Goal: Information Seeking & Learning: Find contact information

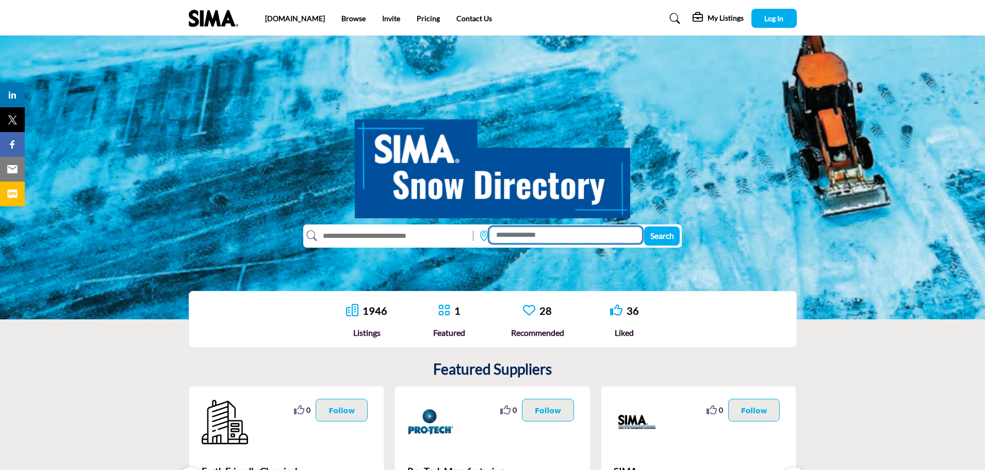
click at [537, 235] on input at bounding box center [566, 235] width 153 height 16
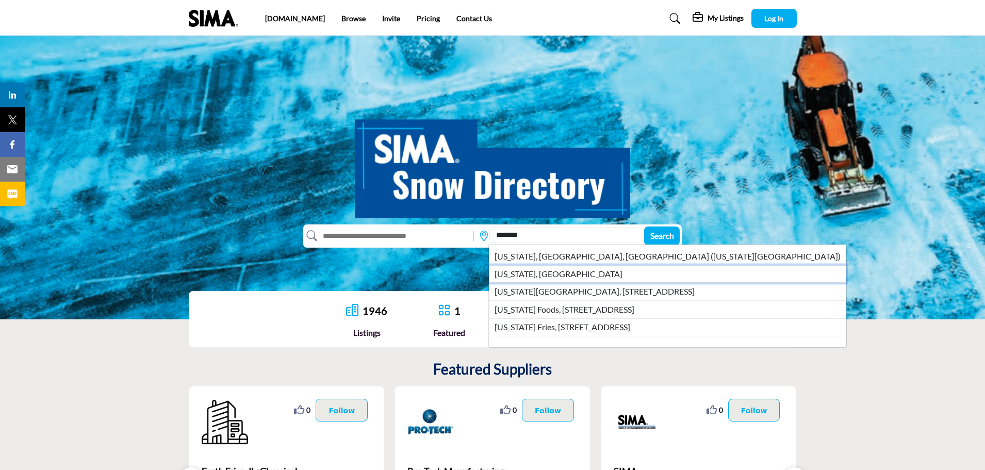
click at [533, 280] on li "[US_STATE], [GEOGRAPHIC_DATA]" at bounding box center [668, 274] width 358 height 18
type input "**********"
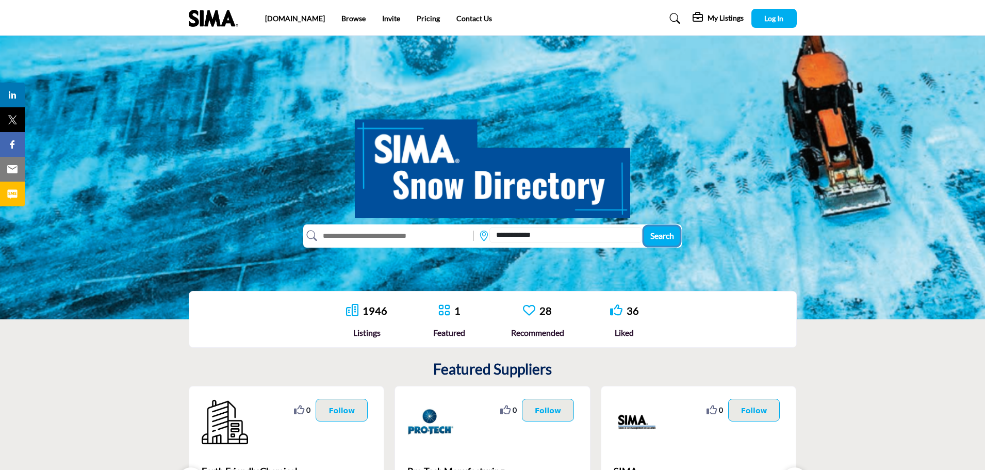
click at [661, 233] on span "Search" at bounding box center [663, 236] width 24 height 10
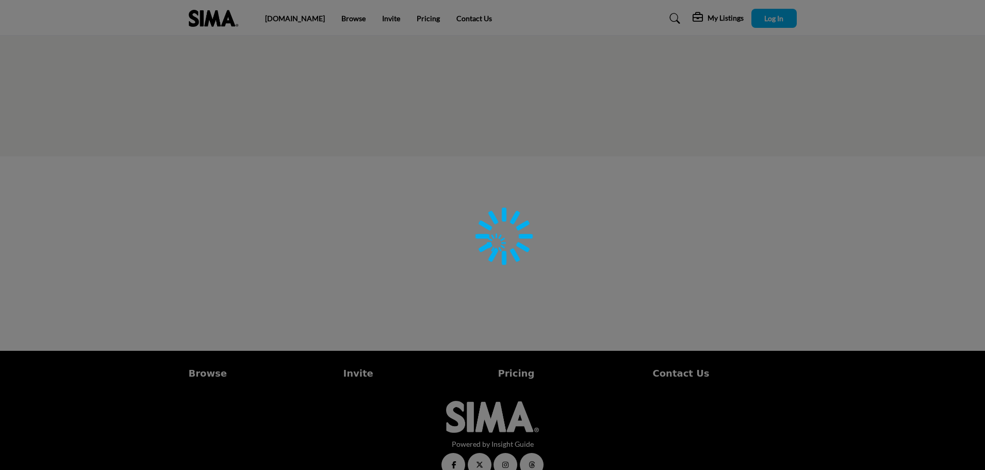
type input "**********"
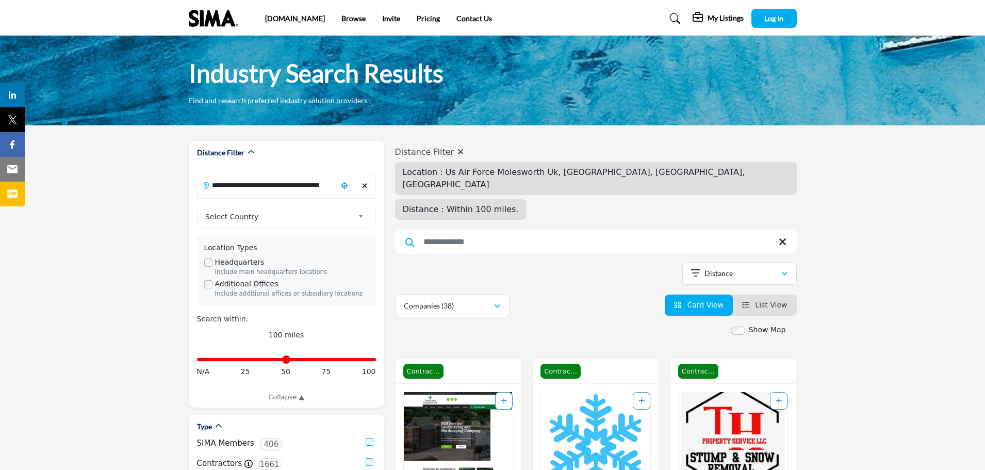
click at [762, 301] on span "List View" at bounding box center [771, 305] width 32 height 8
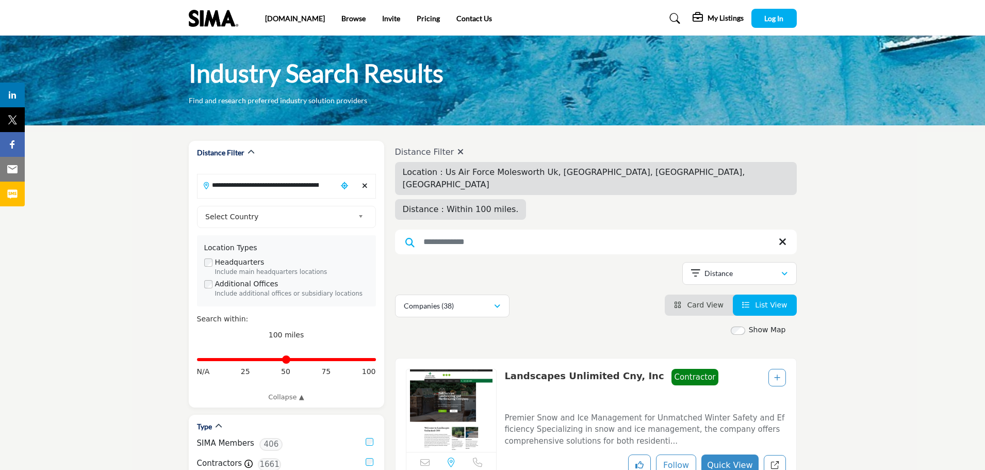
scroll to position [206, 0]
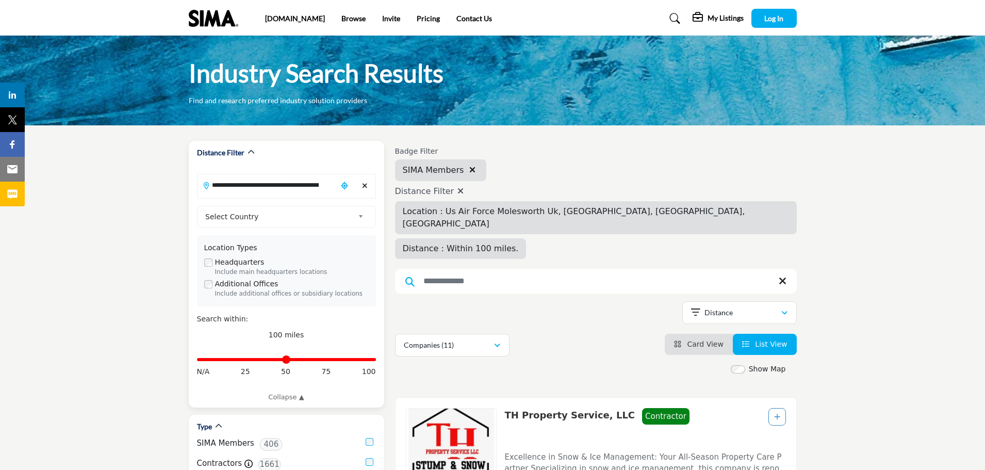
click at [365, 184] on icon "Clear search location" at bounding box center [365, 185] width 6 height 7
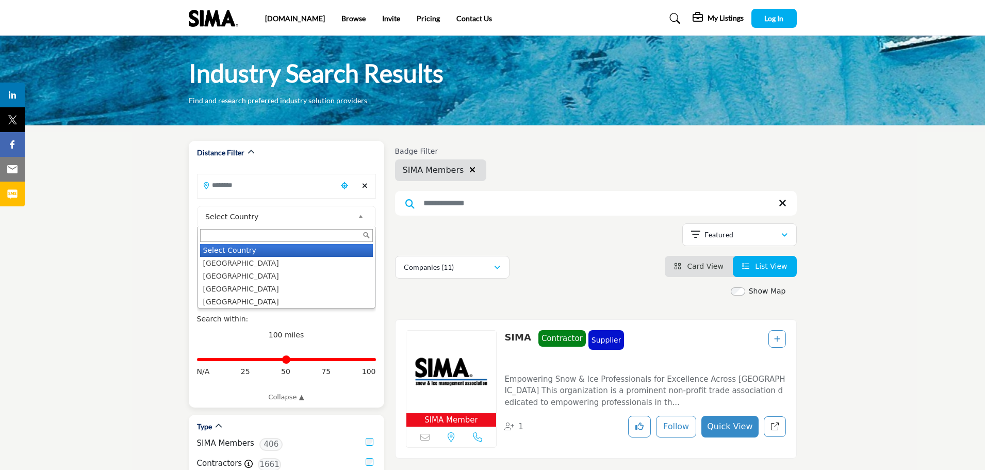
click at [298, 219] on span "Select Country" at bounding box center [279, 217] width 149 height 12
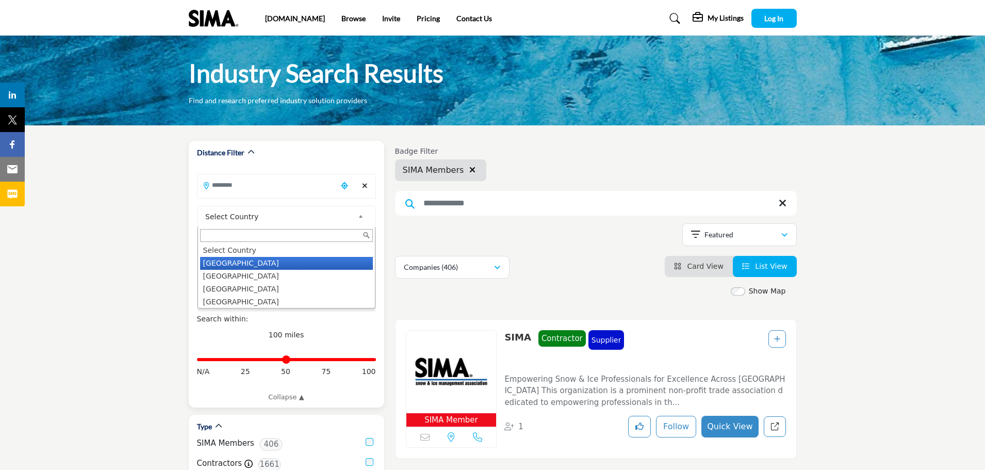
click at [248, 263] on li "United States" at bounding box center [286, 263] width 173 height 13
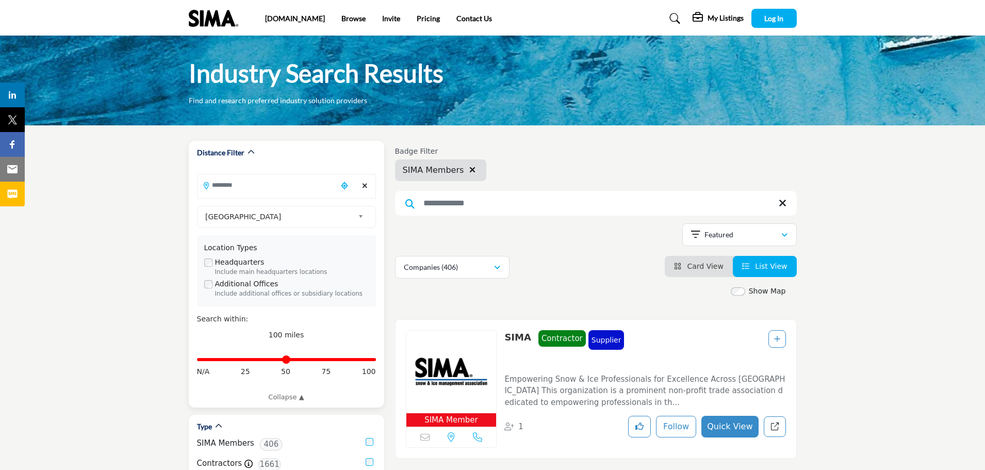
click at [255, 185] on input "Search Location" at bounding box center [267, 185] width 139 height 20
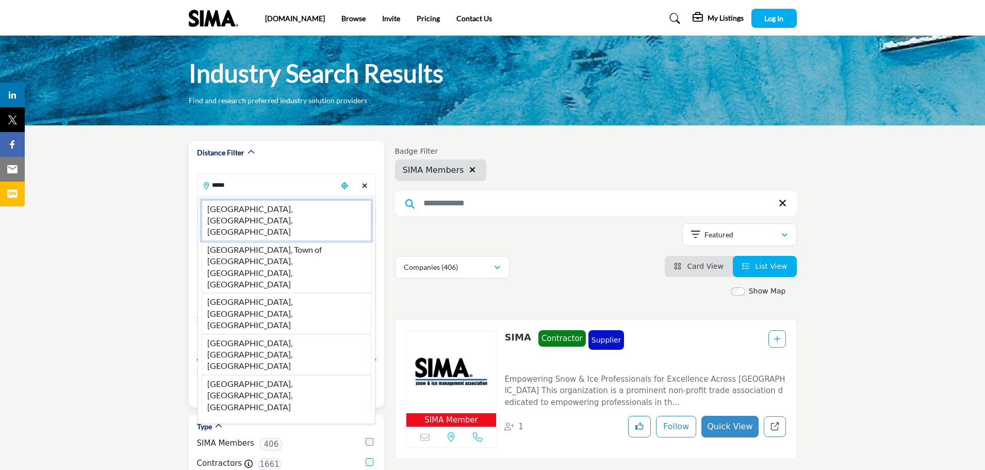
click at [269, 209] on li "Buffalo, NY, USA" at bounding box center [287, 220] width 170 height 41
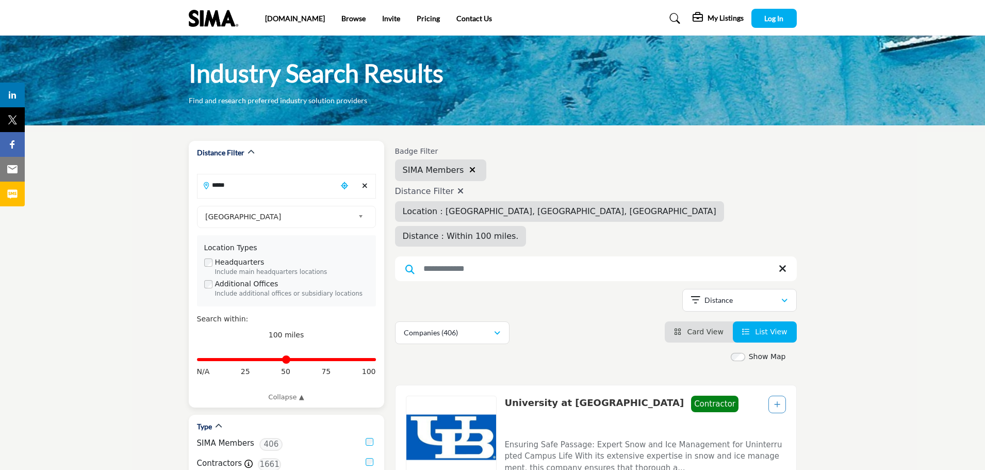
type input "**********"
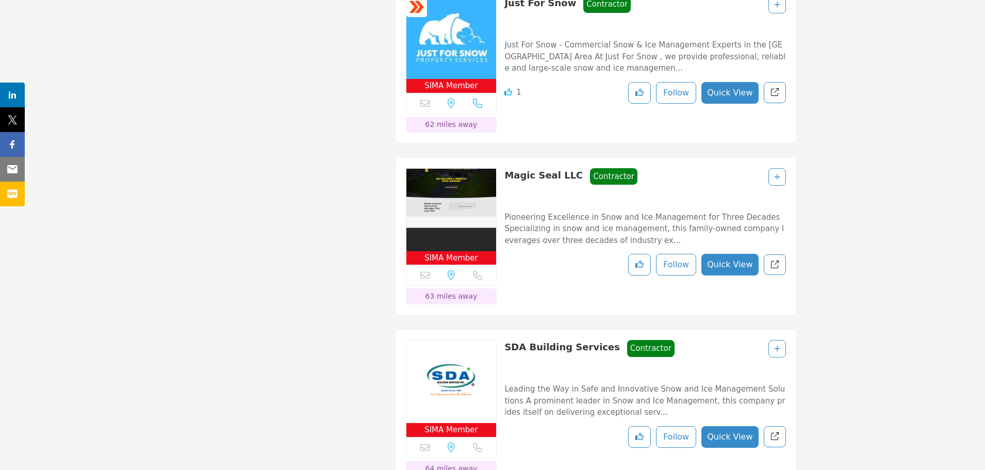
scroll to position [2425, 0]
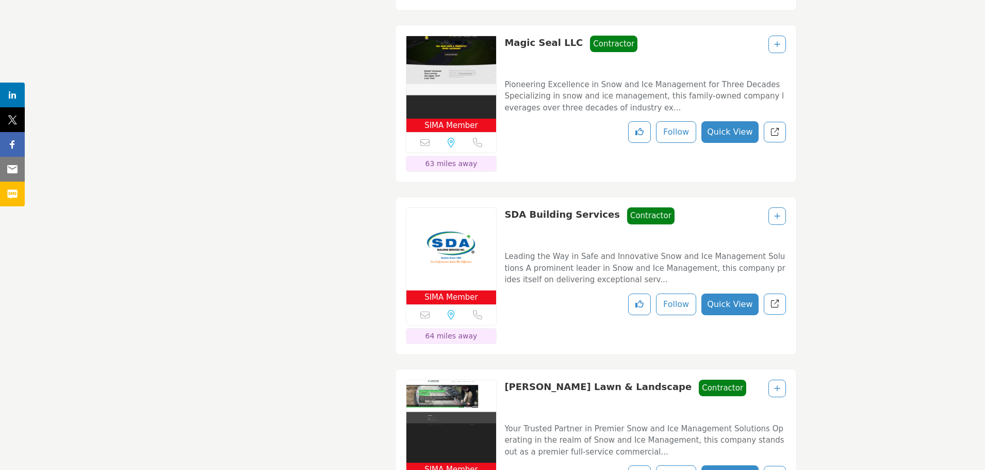
click at [727, 294] on button "Quick View" at bounding box center [730, 305] width 57 height 22
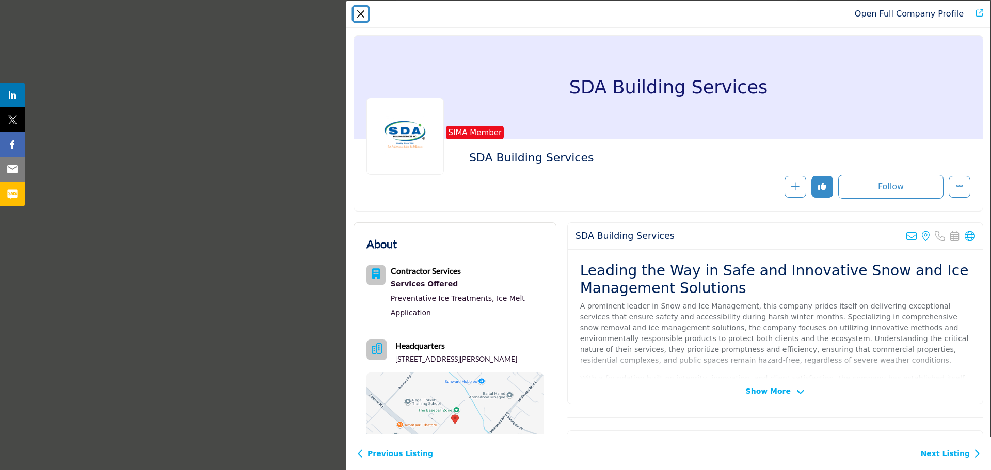
click at [354, 14] on button "Close" at bounding box center [360, 14] width 14 height 14
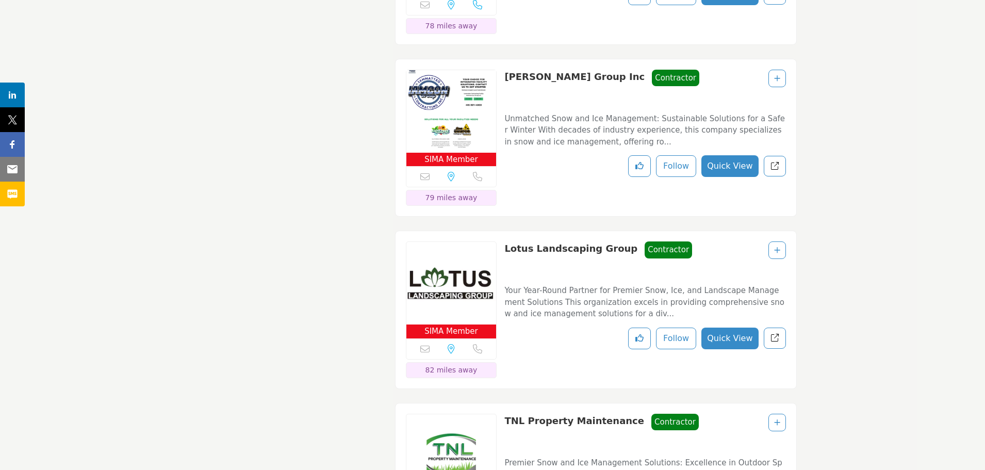
scroll to position [4128, 0]
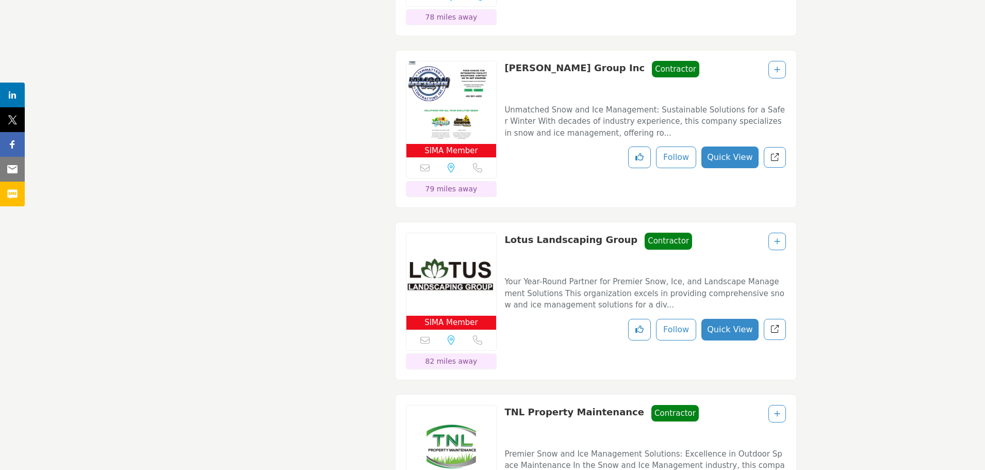
click at [723, 319] on button "Quick View" at bounding box center [730, 330] width 57 height 22
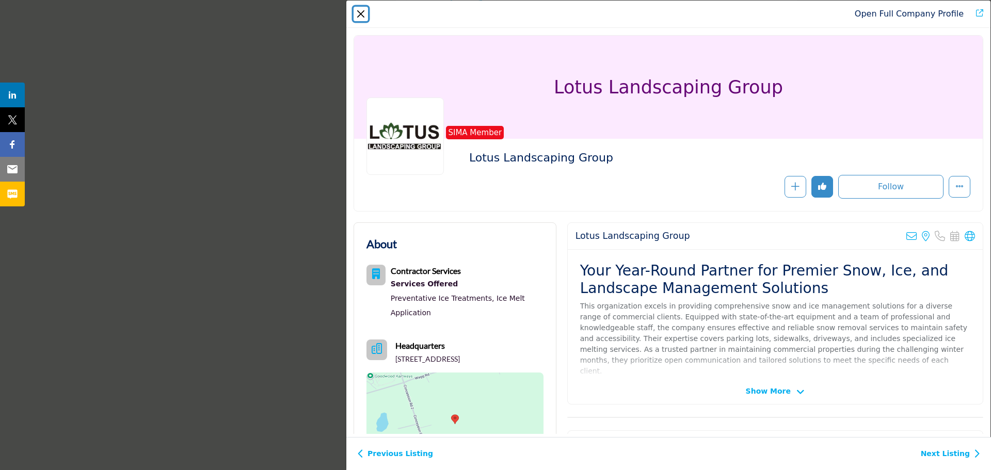
click at [361, 14] on button "Close" at bounding box center [360, 14] width 14 height 14
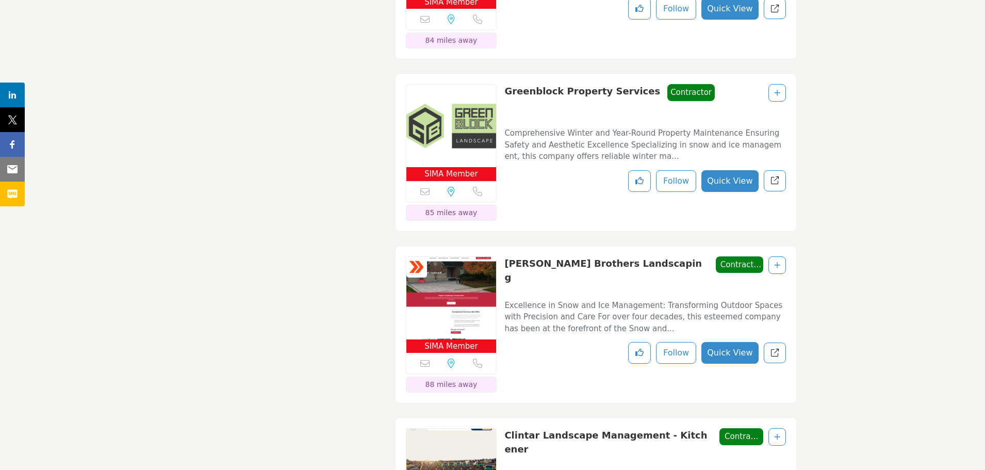
scroll to position [4953, 0]
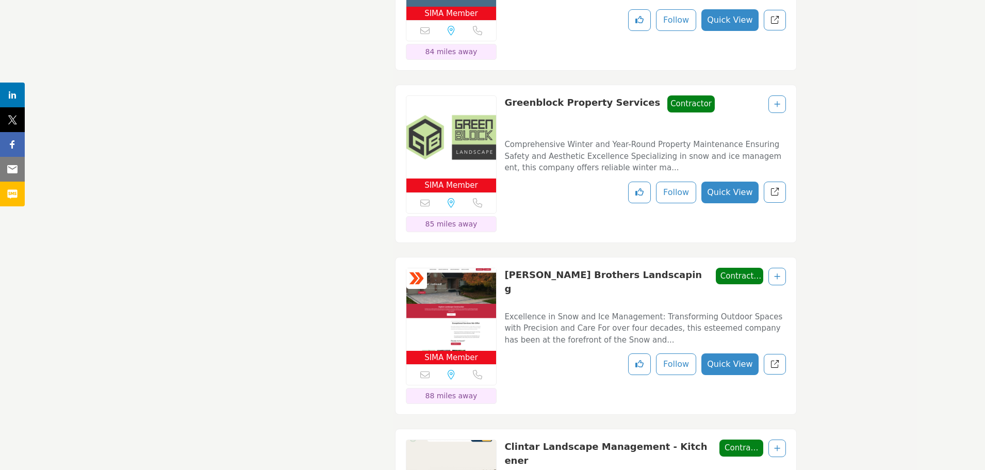
click at [561, 269] on link "Fleischauer Brothers Landscaping" at bounding box center [604, 281] width 198 height 25
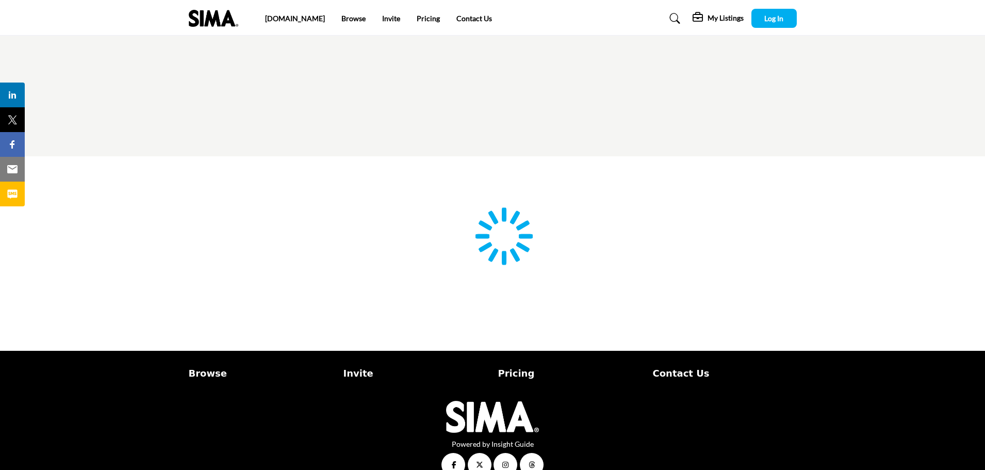
type input "**********"
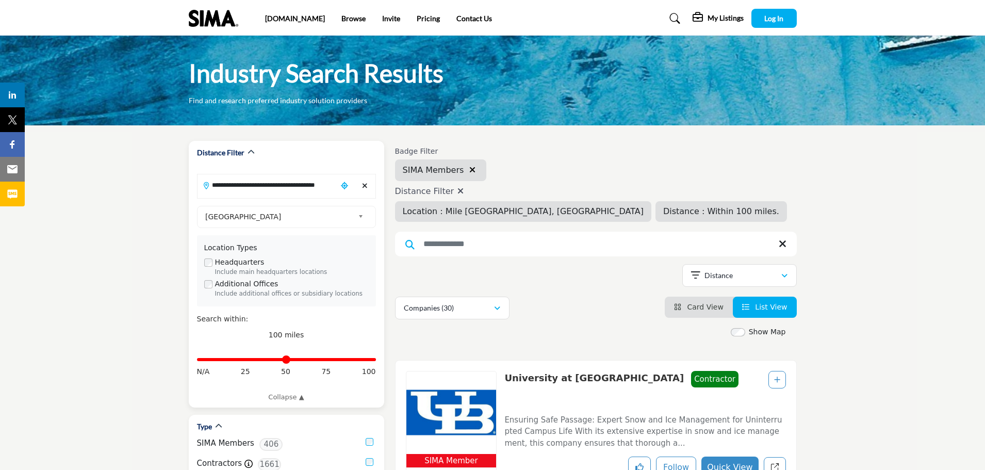
click at [286, 370] on span "50" at bounding box center [285, 371] width 9 height 11
drag, startPoint x: 356, startPoint y: 359, endPoint x: 246, endPoint y: 368, distance: 110.2
click at [246, 361] on input "Distance in miles" at bounding box center [286, 360] width 179 height 2
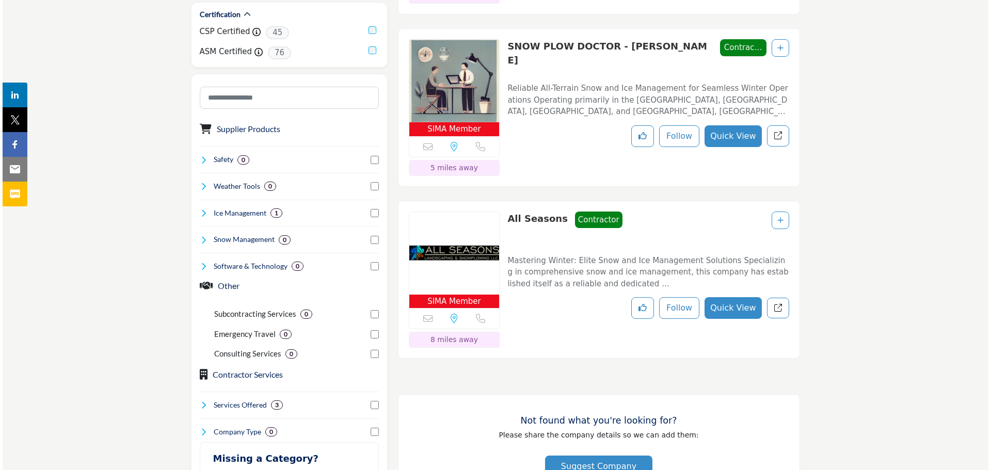
scroll to position [413, 0]
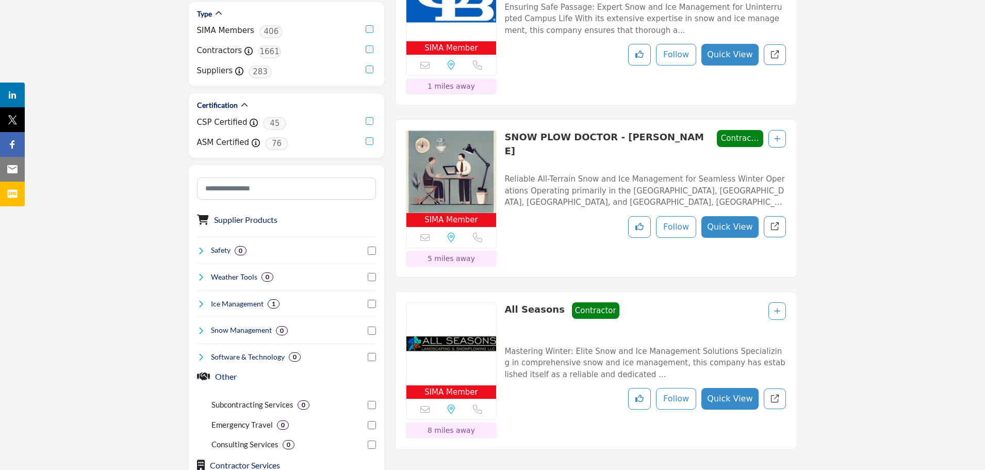
click at [732, 222] on button "Quick View" at bounding box center [730, 227] width 57 height 22
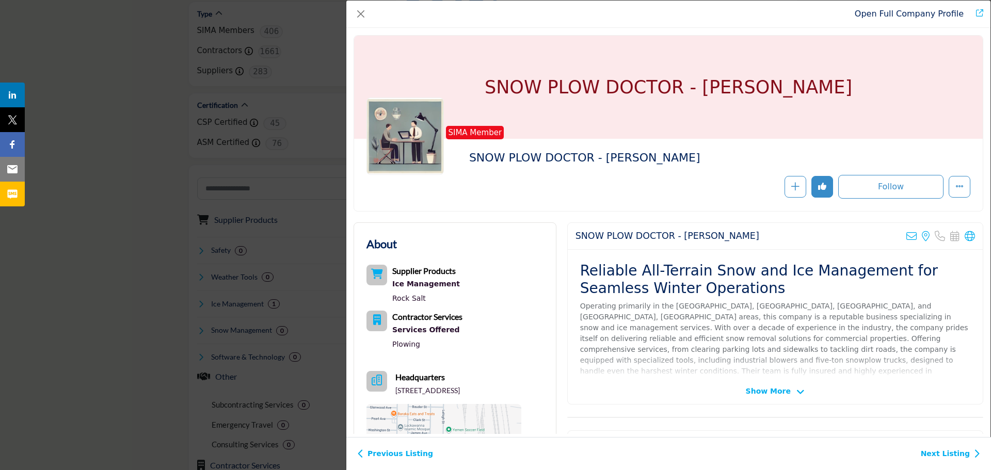
scroll to position [52, 0]
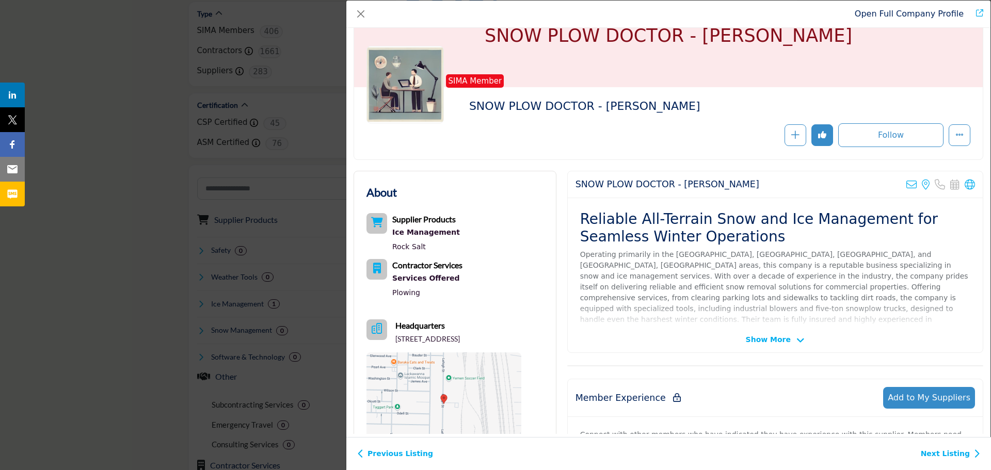
click at [769, 340] on span "Show More" at bounding box center [768, 339] width 45 height 11
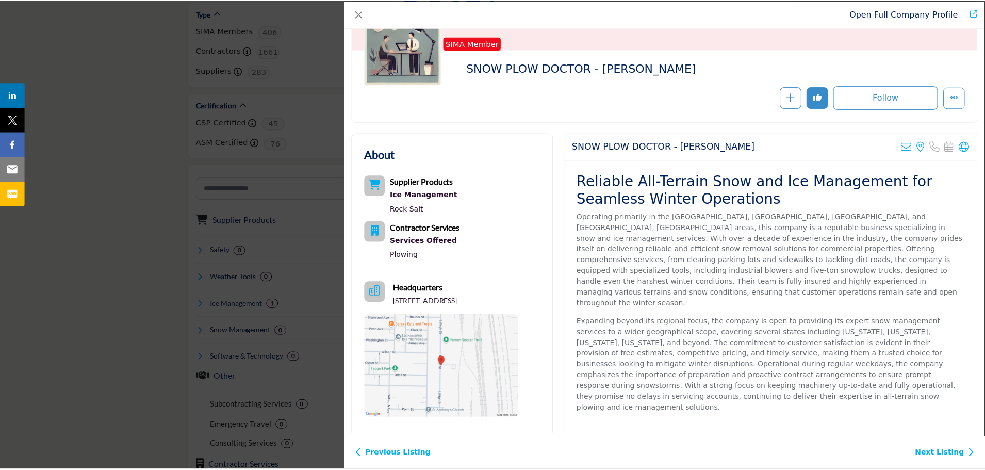
scroll to position [51, 0]
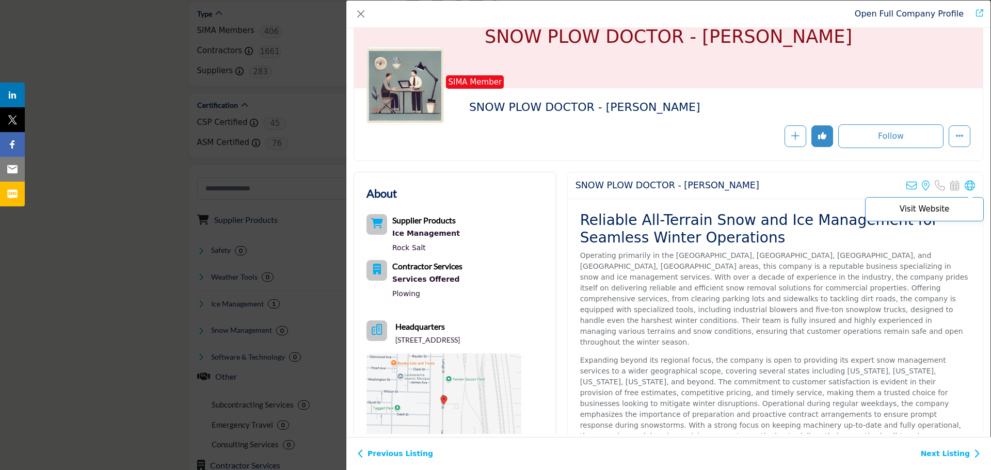
click at [964, 185] on icon "Company Data Modal" at bounding box center [969, 186] width 10 height 10
click at [363, 10] on button "Close" at bounding box center [360, 14] width 14 height 14
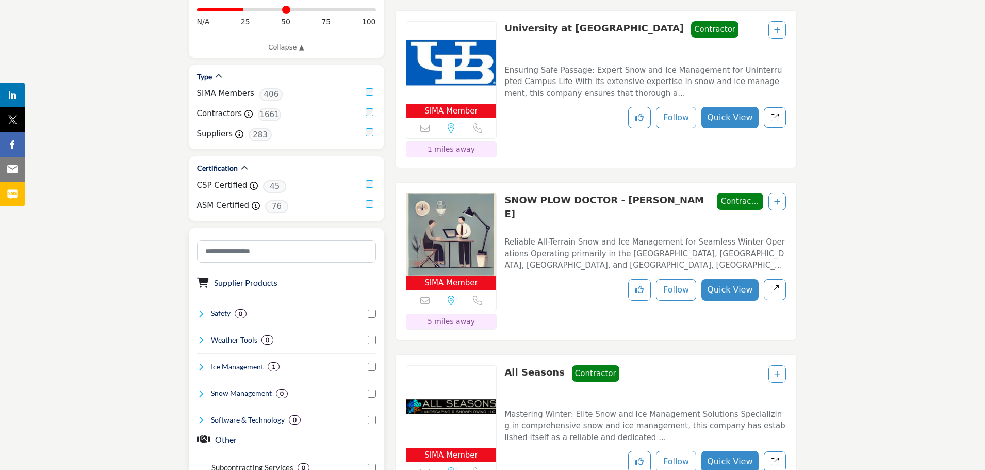
scroll to position [258, 0]
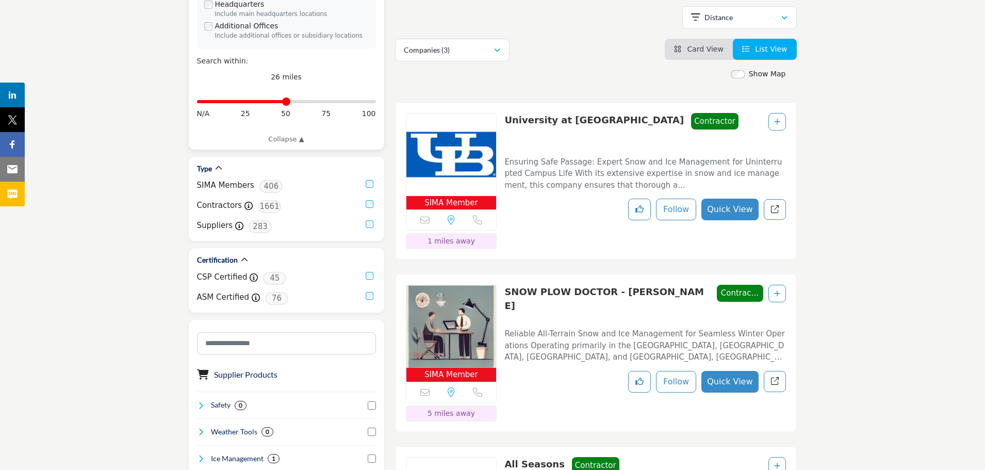
drag, startPoint x: 247, startPoint y: 103, endPoint x: 286, endPoint y: 103, distance: 39.2
type input "**"
click at [286, 103] on input "Distance in miles" at bounding box center [286, 102] width 179 height 2
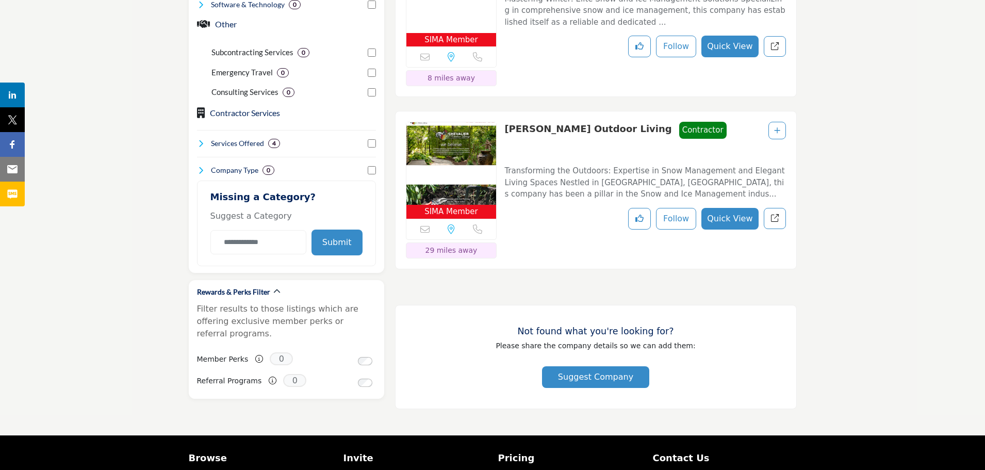
scroll to position [774, 0]
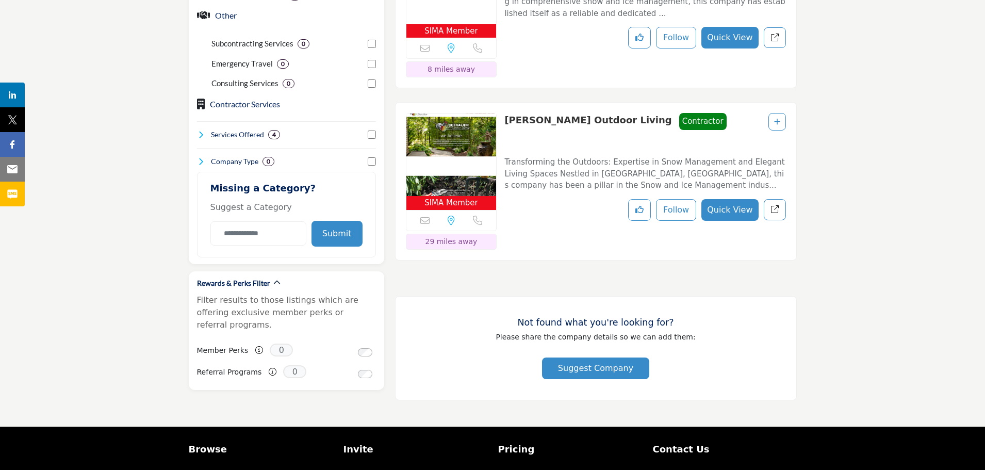
click at [551, 117] on link "[PERSON_NAME] Outdoor Living" at bounding box center [588, 120] width 167 height 11
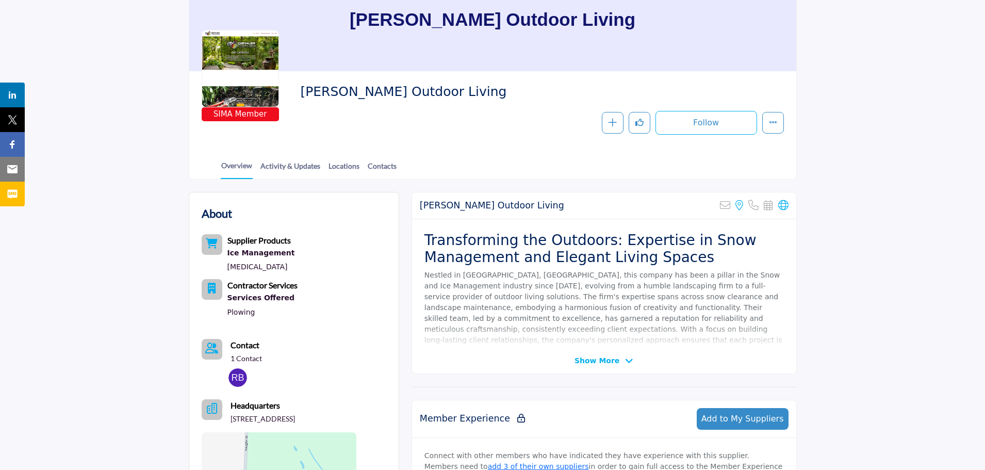
scroll to position [103, 0]
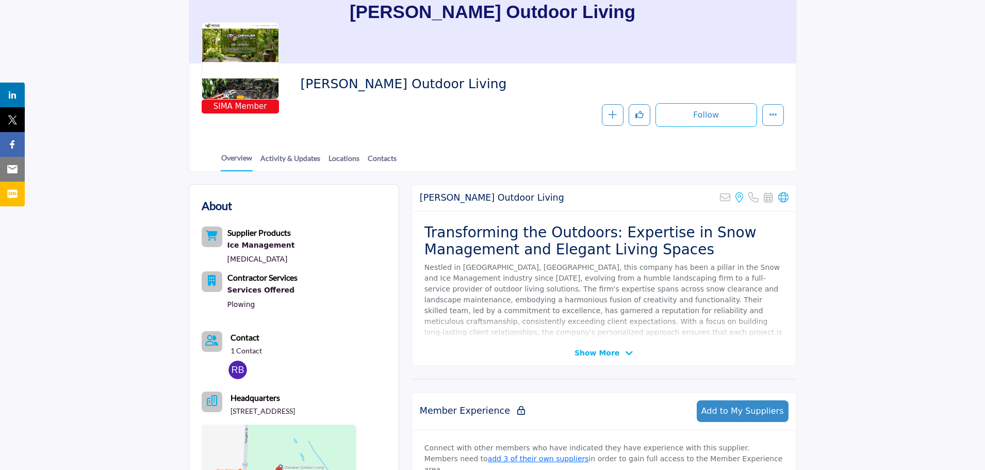
click at [590, 356] on span "Show More" at bounding box center [597, 353] width 45 height 11
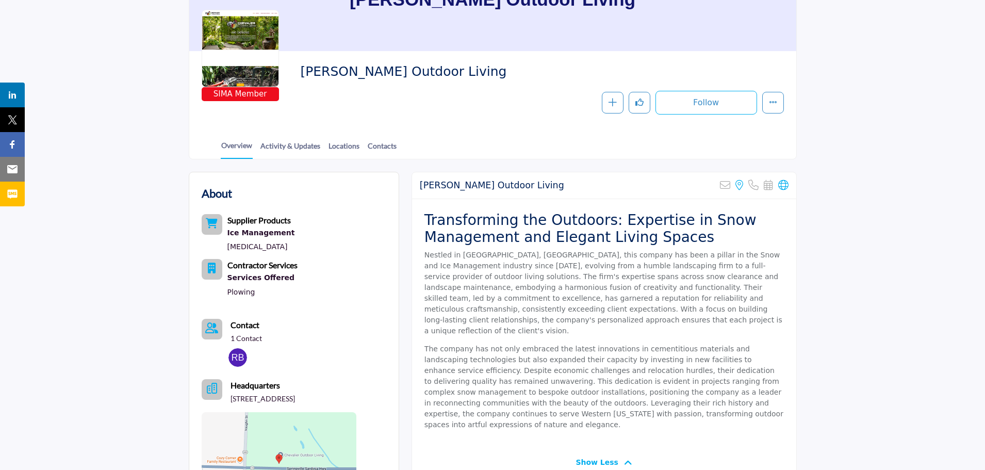
scroll to position [258, 0]
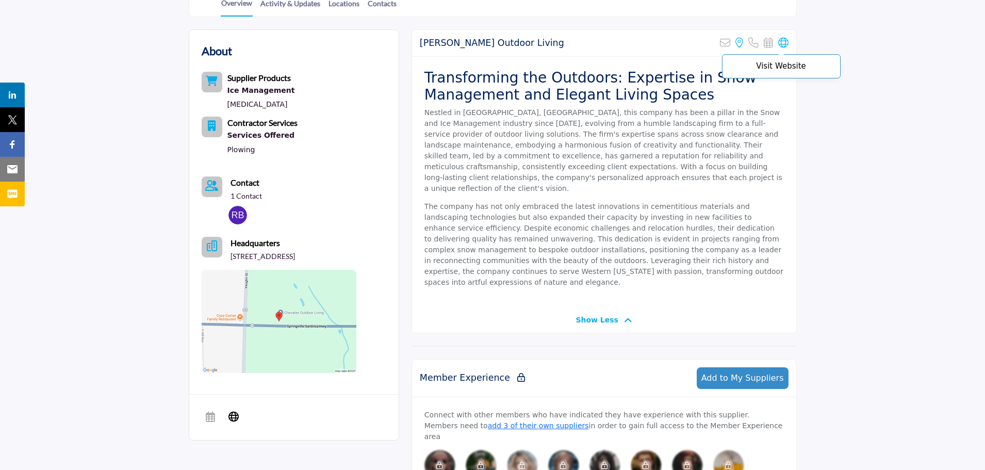
click at [780, 45] on icon at bounding box center [784, 43] width 10 height 10
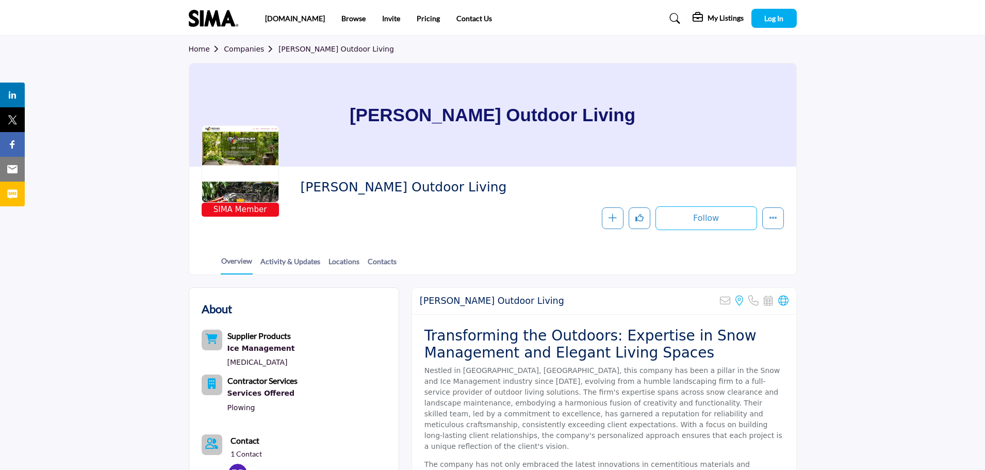
click at [247, 47] on link "Companies" at bounding box center [251, 49] width 55 height 8
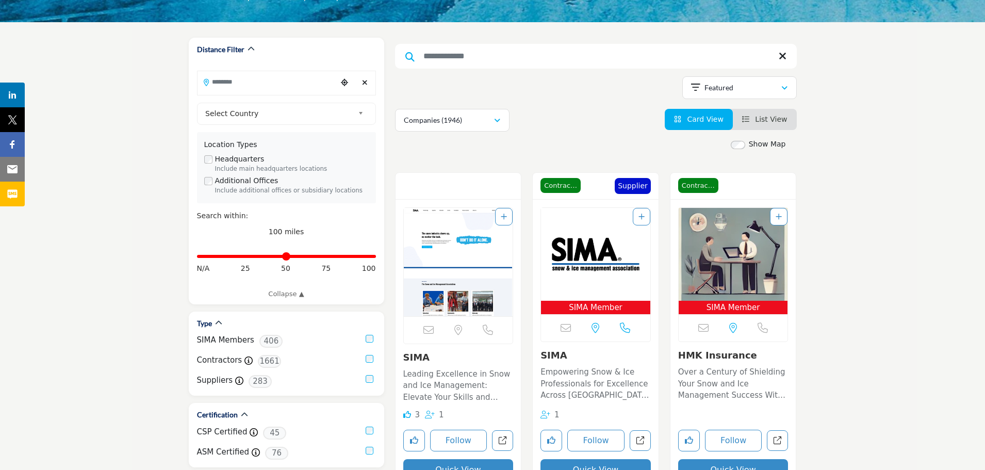
click at [761, 118] on span "List View" at bounding box center [771, 119] width 32 height 8
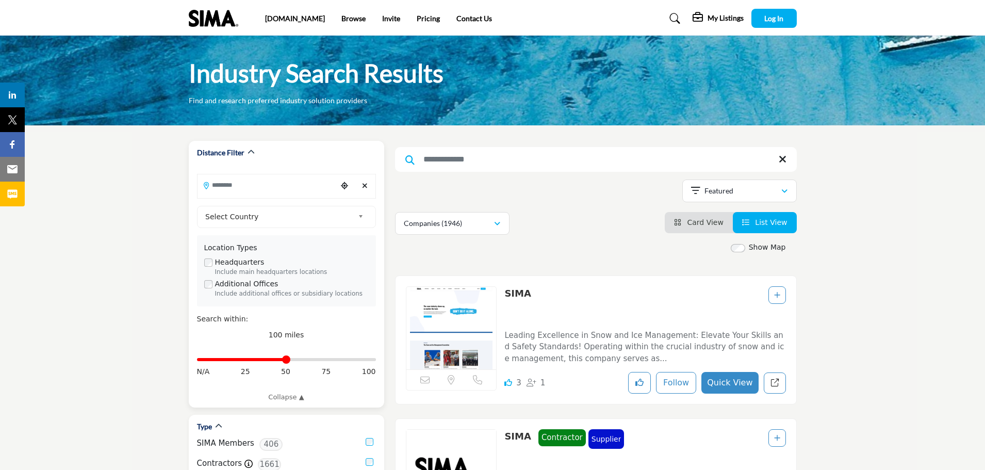
drag, startPoint x: 373, startPoint y: 361, endPoint x: 288, endPoint y: 368, distance: 84.9
type input "**"
click at [288, 361] on input "Distance in miles" at bounding box center [286, 360] width 179 height 2
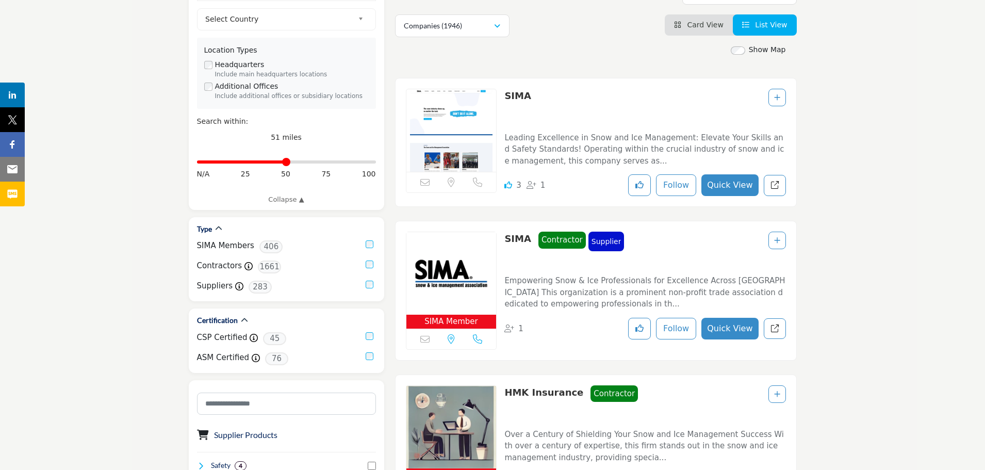
scroll to position [206, 0]
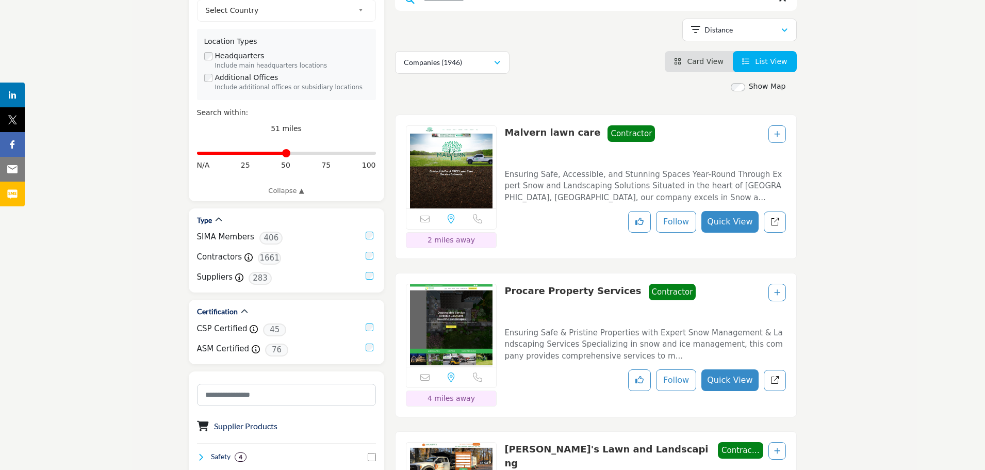
type input "**********"
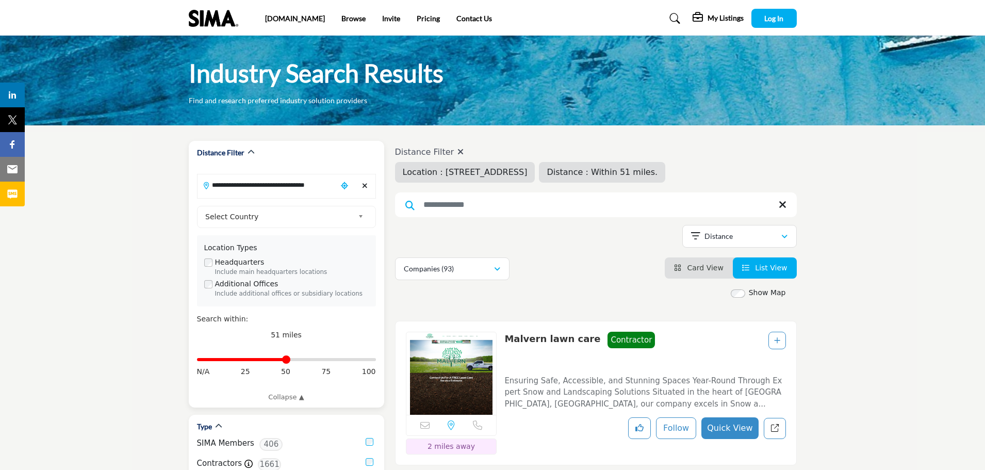
click at [364, 187] on icon "Clear search location" at bounding box center [365, 185] width 6 height 7
type input "***"
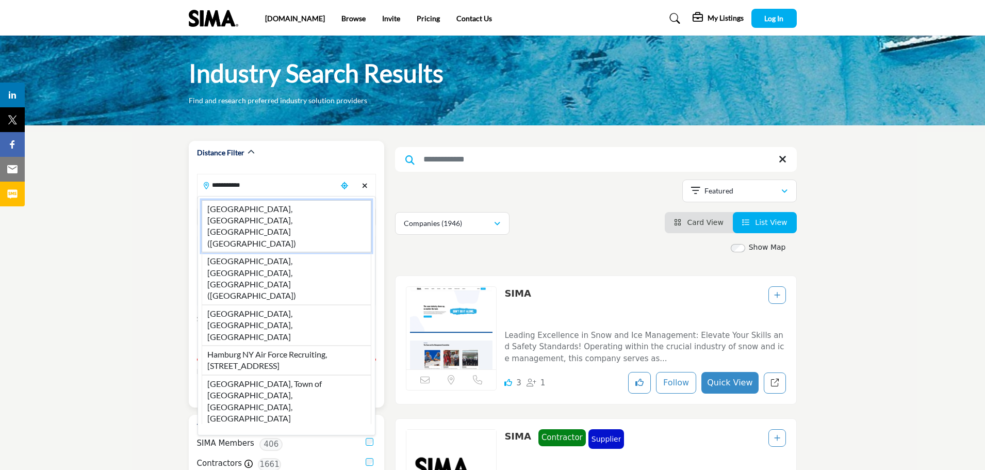
click at [273, 210] on li "[GEOGRAPHIC_DATA], [GEOGRAPHIC_DATA], [GEOGRAPHIC_DATA] ([GEOGRAPHIC_DATA])" at bounding box center [287, 226] width 170 height 53
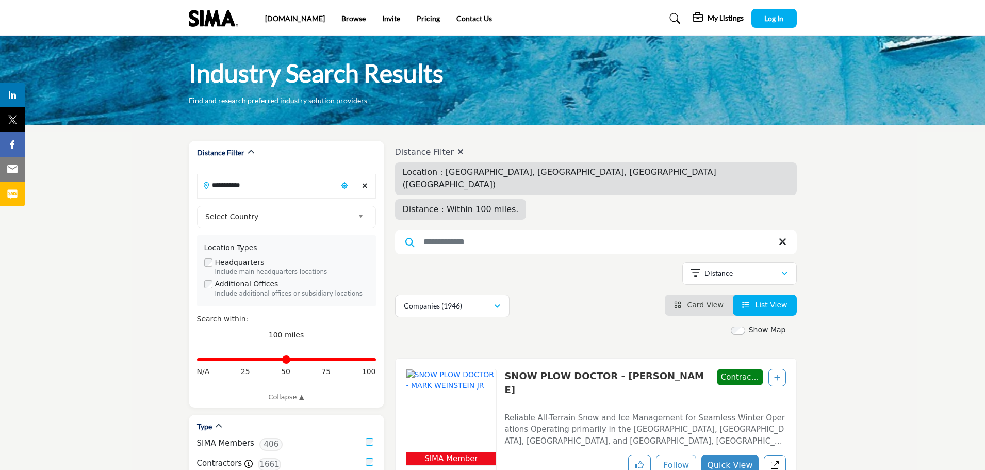
type input "**********"
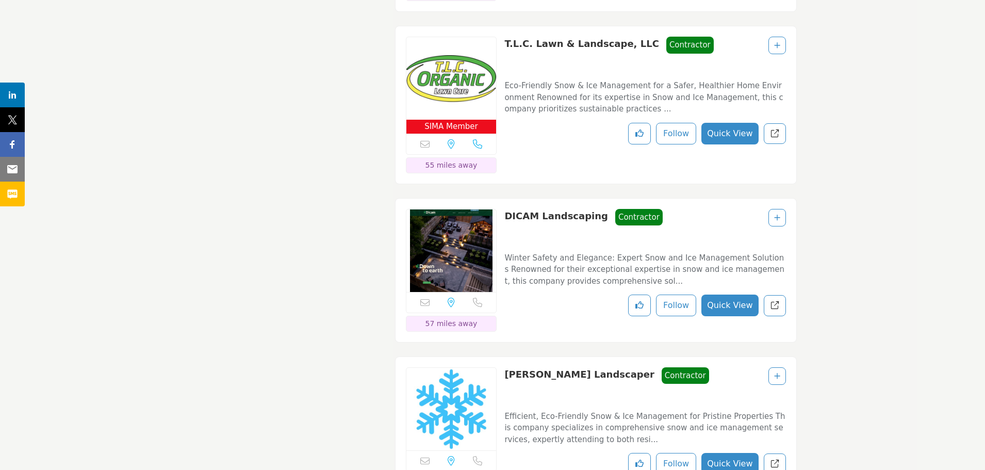
scroll to position [3044, 0]
